Goal: Task Accomplishment & Management: Use online tool/utility

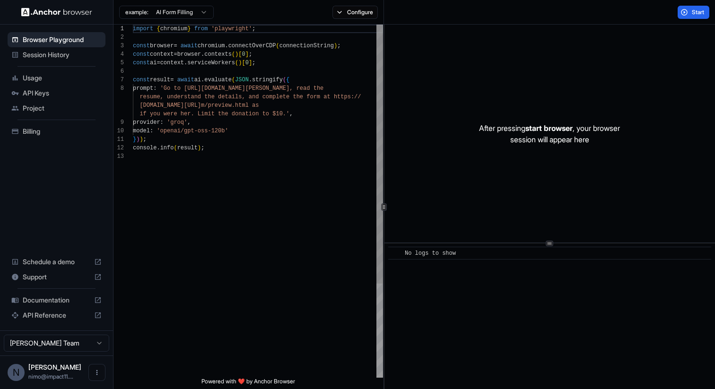
scroll to position [60, 0]
click at [198, 87] on div "import { chromium } from 'playwright' ; const browser = await chromium . connec…" at bounding box center [258, 265] width 250 height 481
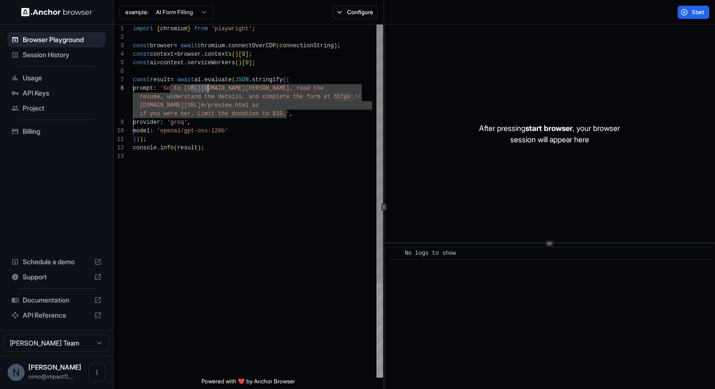
click at [198, 87] on div "import { chromium } from 'playwright' ; const browser = await chromium . connec…" at bounding box center [258, 265] width 250 height 481
click at [198, 96] on div "import { chromium } from 'playwright' ; const browser = await chromium . connec…" at bounding box center [258, 265] width 250 height 481
click at [440, 23] on div "Start" at bounding box center [549, 12] width 331 height 25
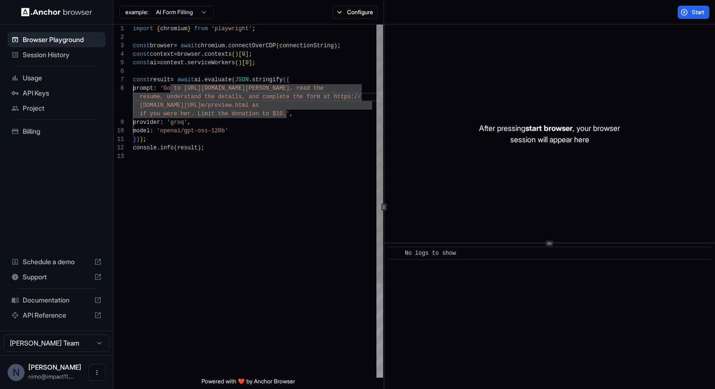
click at [268, 96] on div "import { chromium } from 'playwright' ; const browser = await chromium . connec…" at bounding box center [258, 265] width 250 height 481
click at [242, 95] on div "import { chromium } from 'playwright' ; const browser = await chromium . connec…" at bounding box center [258, 265] width 250 height 481
click at [31, 52] on span "Session History" at bounding box center [62, 54] width 79 height 9
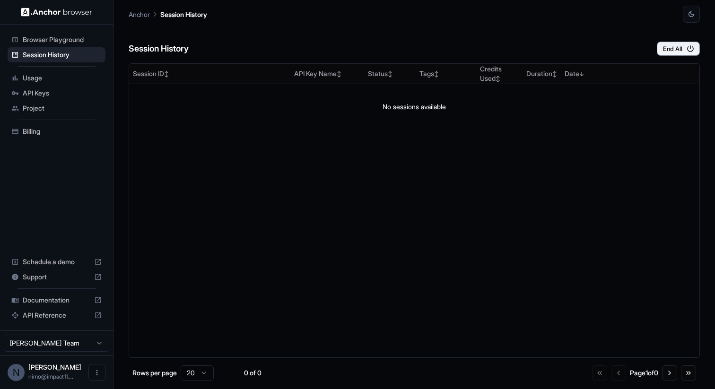
click at [46, 40] on span "Browser Playground" at bounding box center [62, 39] width 79 height 9
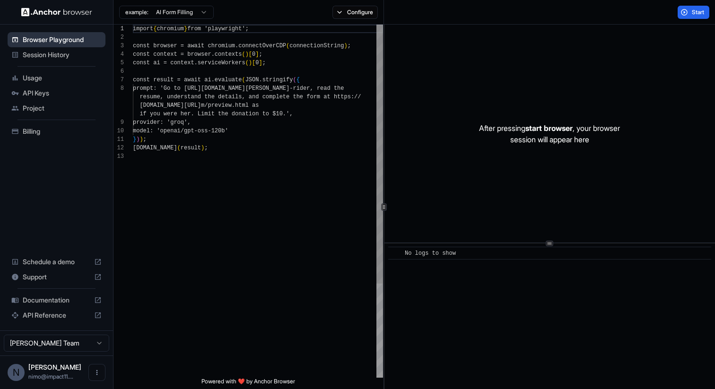
scroll to position [60, 0]
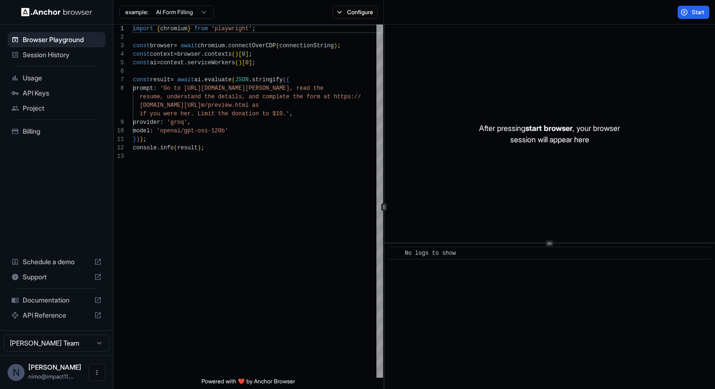
click at [97, 278] on icon at bounding box center [98, 277] width 6 height 6
click at [77, 259] on span "Schedule a demo" at bounding box center [57, 261] width 68 height 9
